Goal: Information Seeking & Learning: Learn about a topic

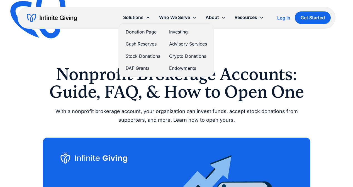
click at [177, 33] on link "Investing" at bounding box center [188, 32] width 38 height 8
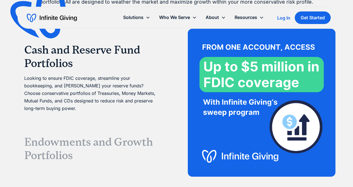
scroll to position [1020, 0]
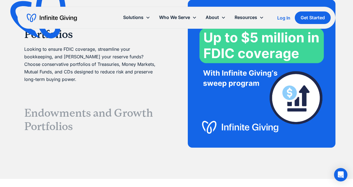
click at [72, 109] on h3 "Endowments and Growth Portfolios" at bounding box center [91, 119] width 134 height 27
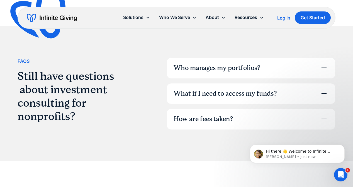
scroll to position [1404, 0]
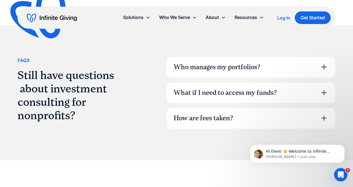
click at [326, 62] on icon at bounding box center [324, 66] width 9 height 9
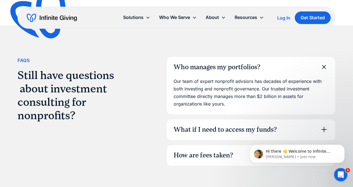
click at [325, 61] on icon at bounding box center [324, 67] width 13 height 13
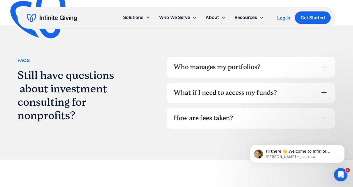
click at [325, 88] on icon at bounding box center [324, 92] width 9 height 9
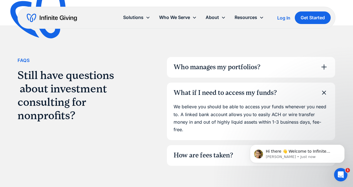
click at [325, 86] on icon at bounding box center [324, 92] width 13 height 13
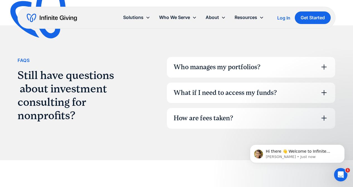
click at [324, 115] on icon at bounding box center [323, 117] width 5 height 5
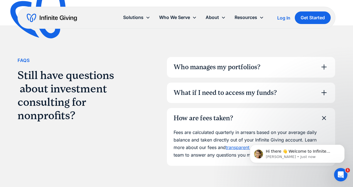
click at [324, 112] on icon at bounding box center [324, 118] width 13 height 13
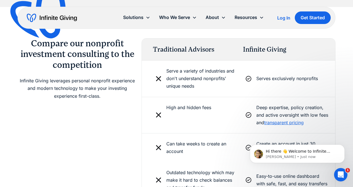
scroll to position [1200, 0]
click at [271, 119] on link "transparent pricing" at bounding box center [284, 122] width 40 height 6
